Goal: Use online tool/utility: Utilize a website feature to perform a specific function

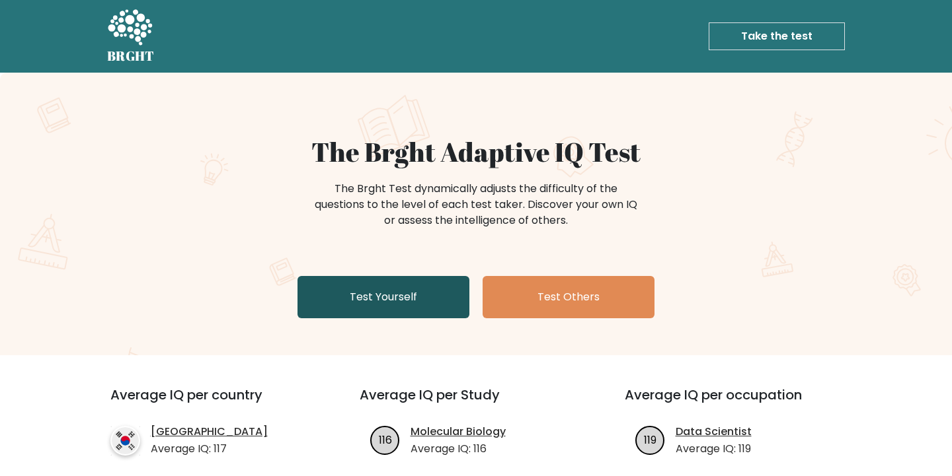
click at [383, 278] on link "Test Yourself" at bounding box center [383, 297] width 172 height 42
click at [390, 294] on link "Test Yourself" at bounding box center [383, 297] width 172 height 42
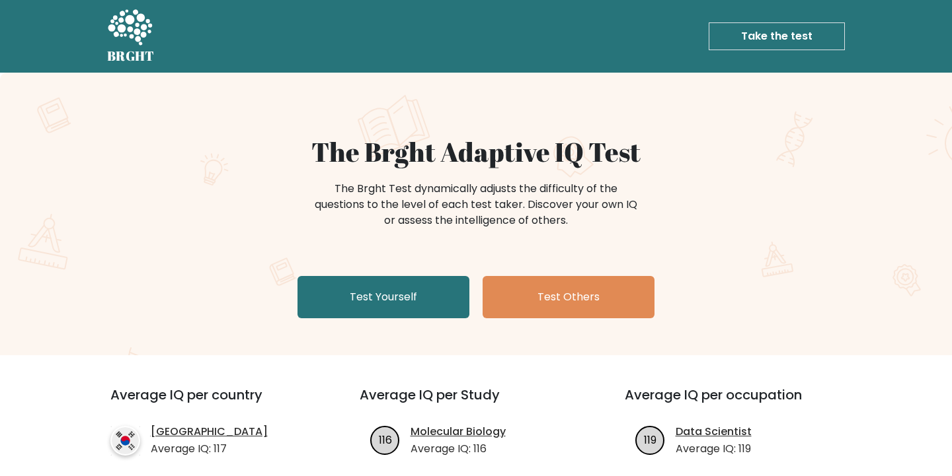
click at [393, 268] on div "The Brght Adaptive IQ Test The Brght Test dynamically adjusts the difficulty of…" at bounding box center [475, 230] width 661 height 188
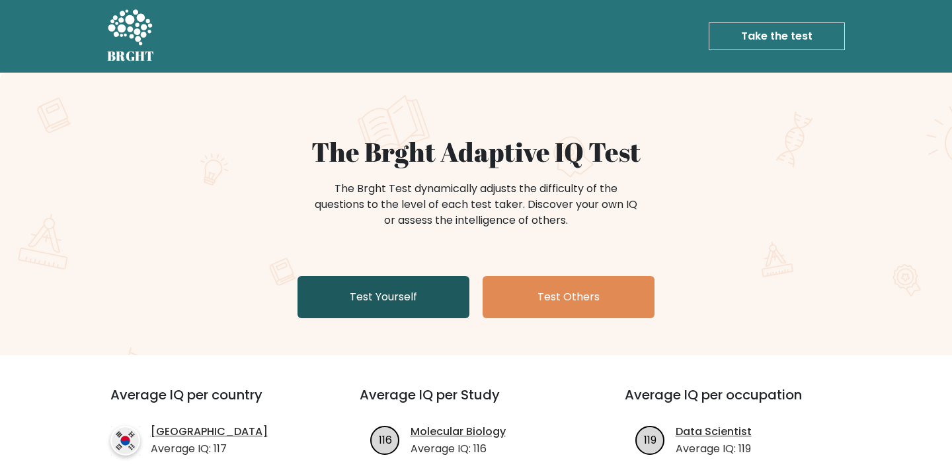
click at [398, 306] on link "Test Yourself" at bounding box center [383, 297] width 172 height 42
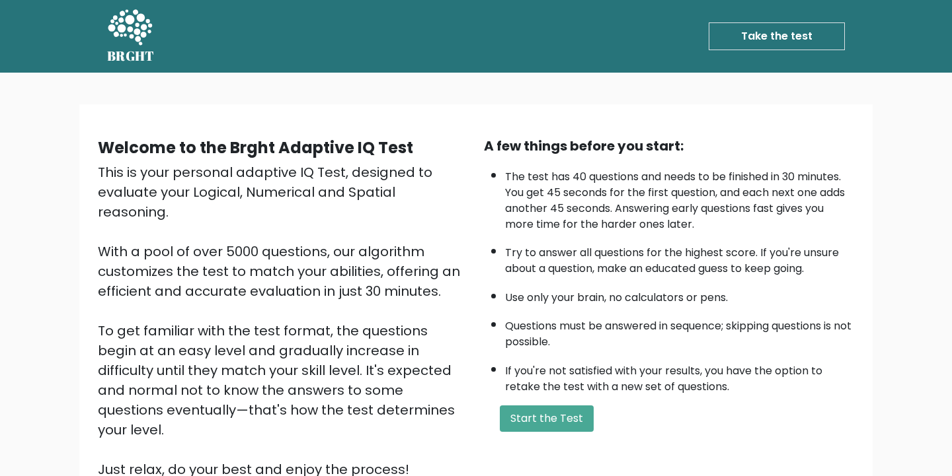
scroll to position [64, 0]
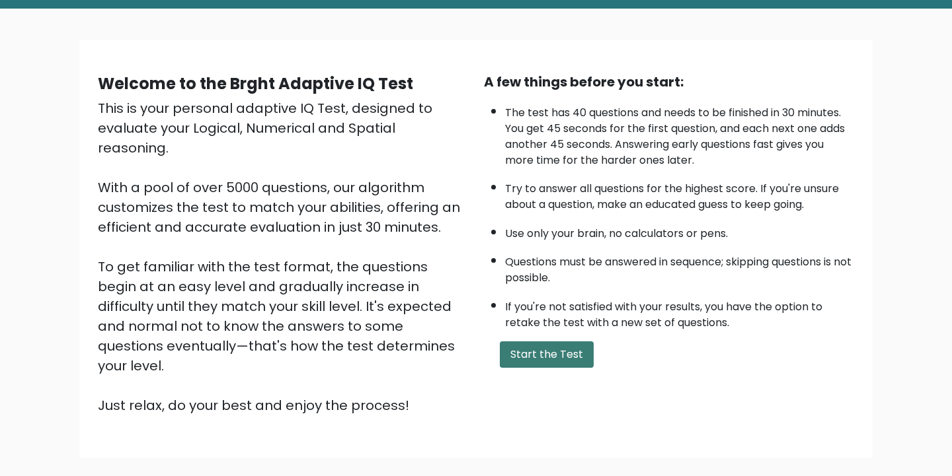
click at [563, 342] on button "Start the Test" at bounding box center [547, 355] width 94 height 26
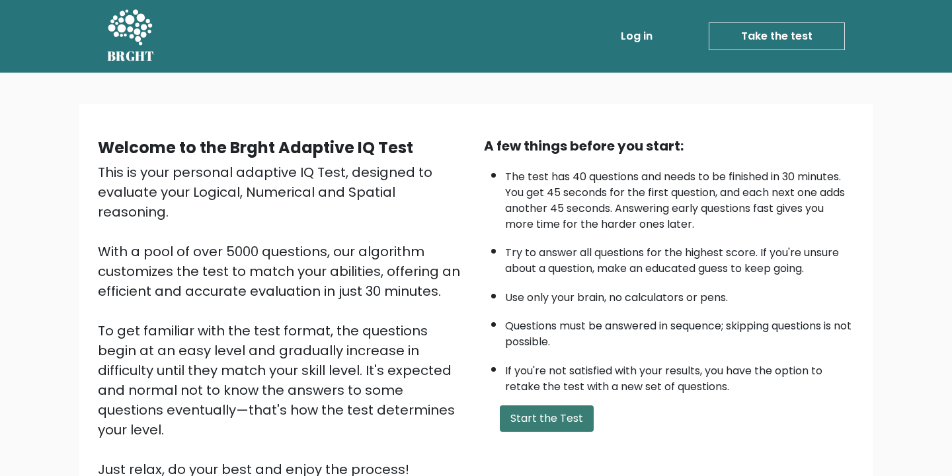
click at [575, 406] on button "Start the Test" at bounding box center [547, 419] width 94 height 26
